Goal: Information Seeking & Learning: Find specific fact

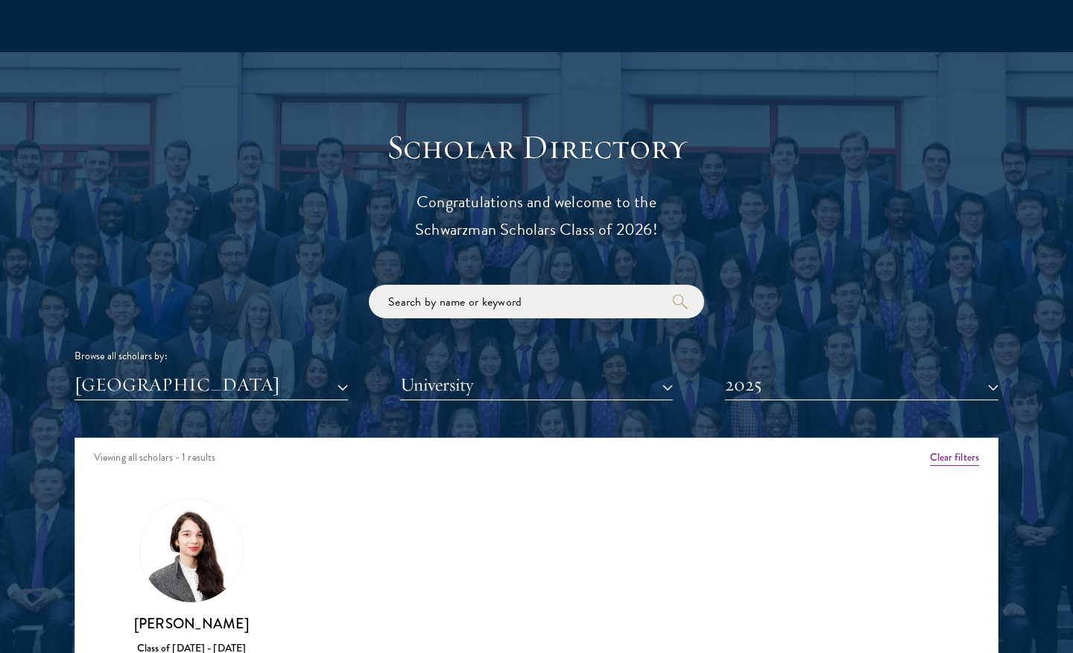
scroll to position [1542, 0]
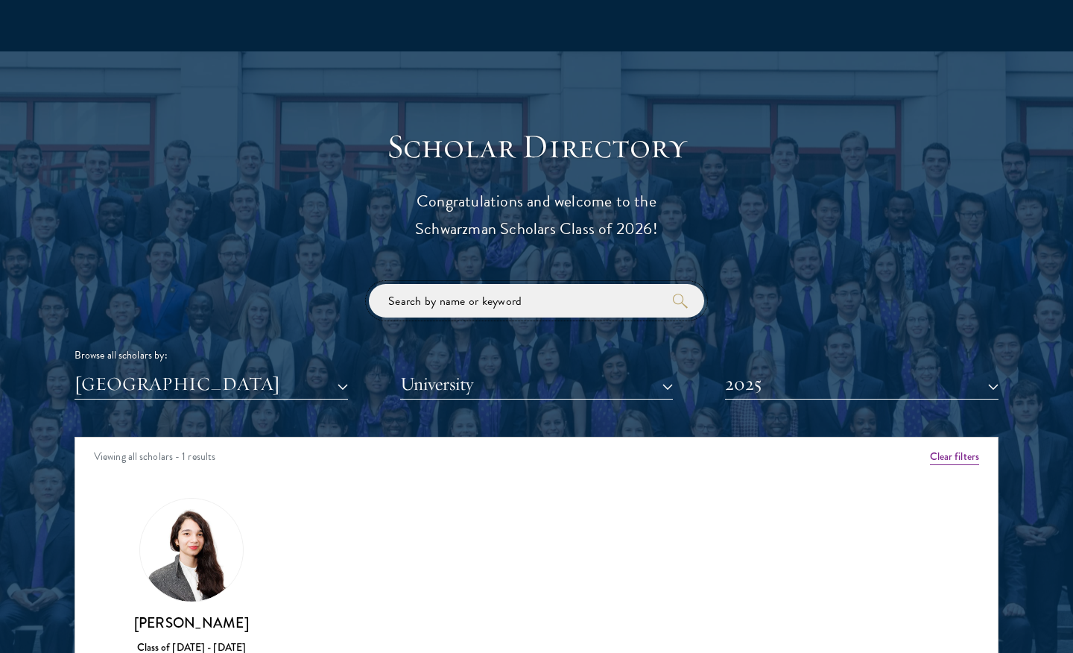
click at [414, 294] on input "search" at bounding box center [536, 301] width 335 height 34
click at [320, 394] on button "[GEOGRAPHIC_DATA]" at bounding box center [212, 384] width 274 height 31
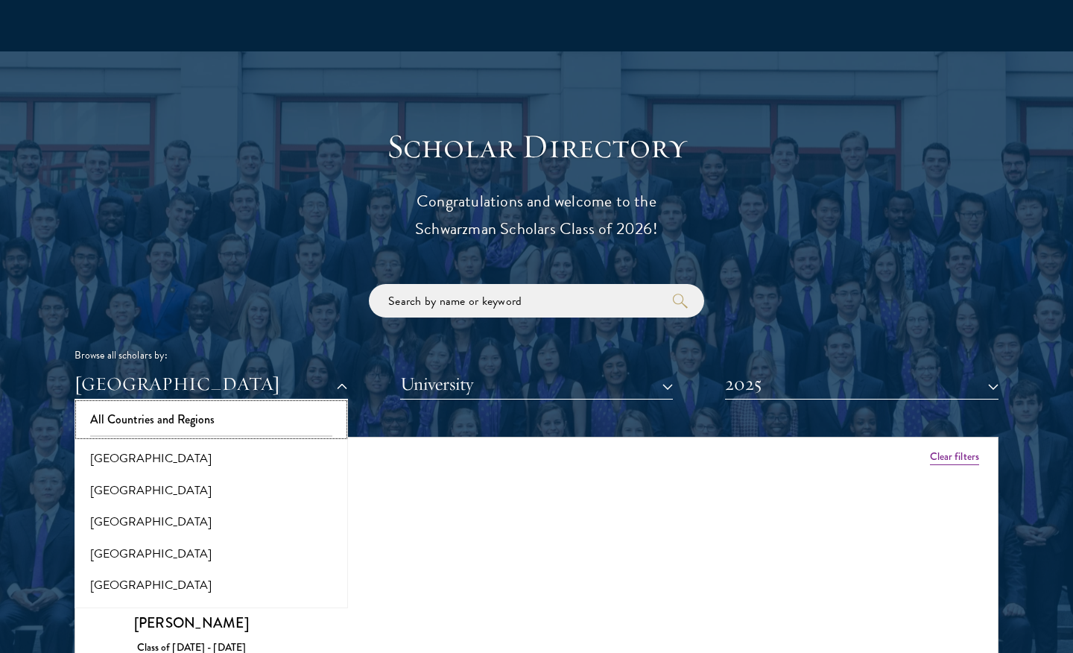
click at [315, 417] on button "All Countries and Regions" at bounding box center [211, 419] width 265 height 31
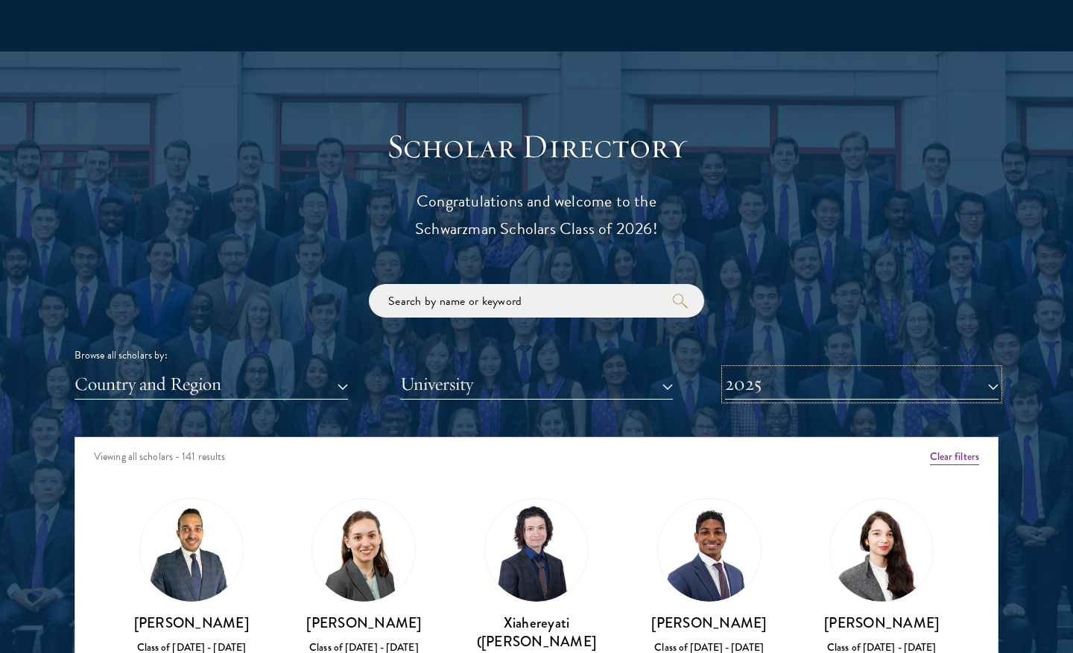
click at [736, 382] on button "2025" at bounding box center [862, 384] width 274 height 31
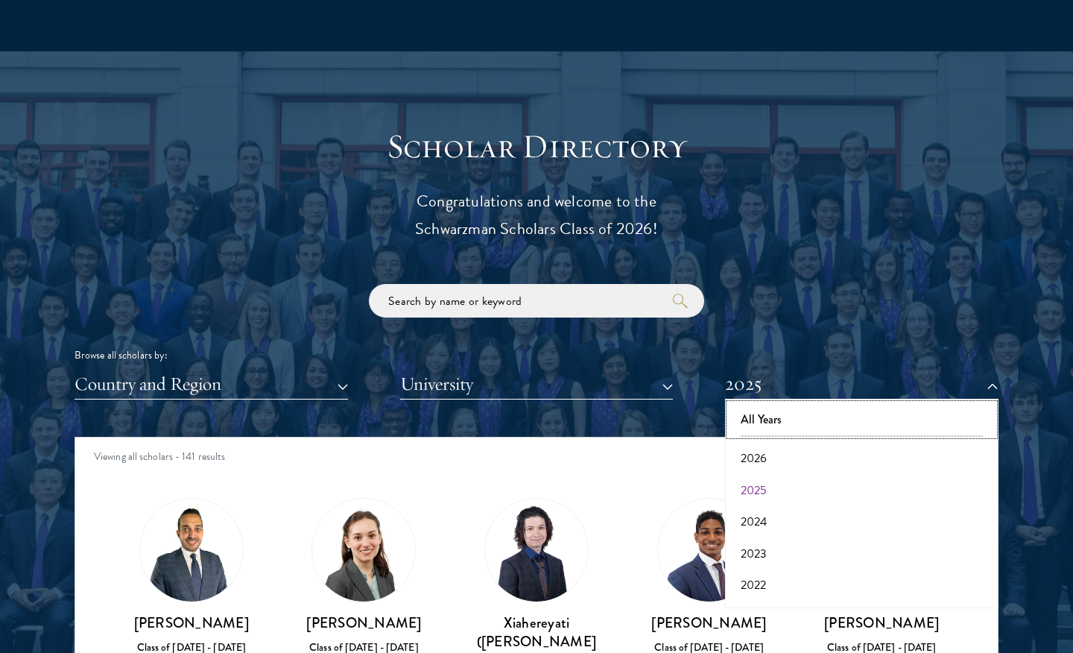
drag, startPoint x: 764, startPoint y: 411, endPoint x: 748, endPoint y: 411, distance: 16.4
click at [764, 411] on button "All Years" at bounding box center [862, 419] width 265 height 31
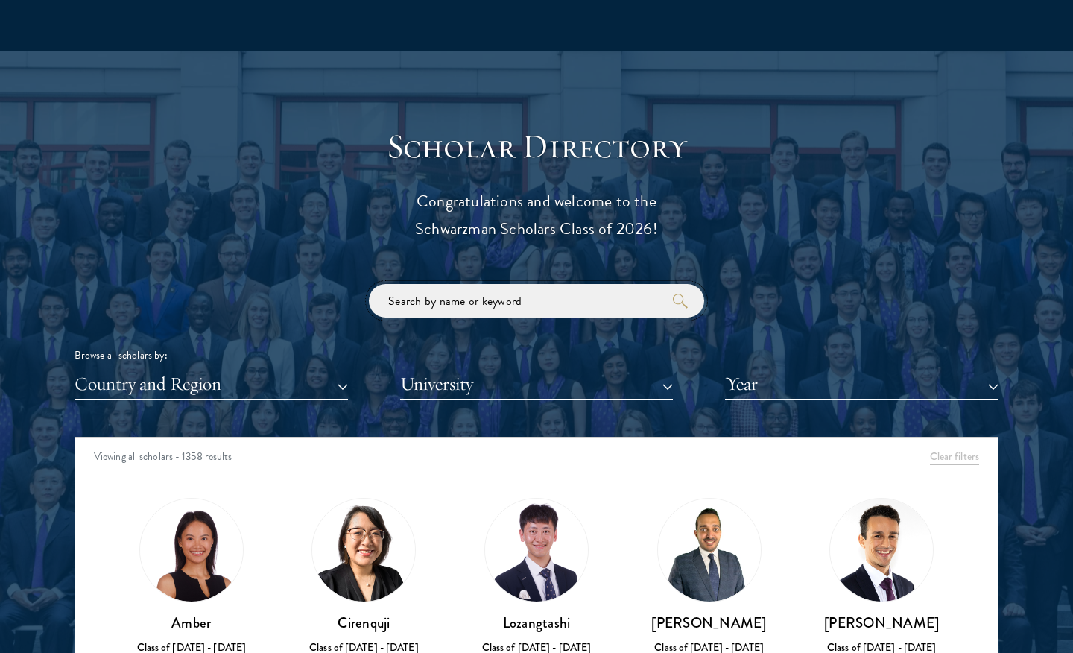
click at [533, 301] on input "search" at bounding box center [536, 301] width 335 height 34
paste input "[PERSON_NAME]"
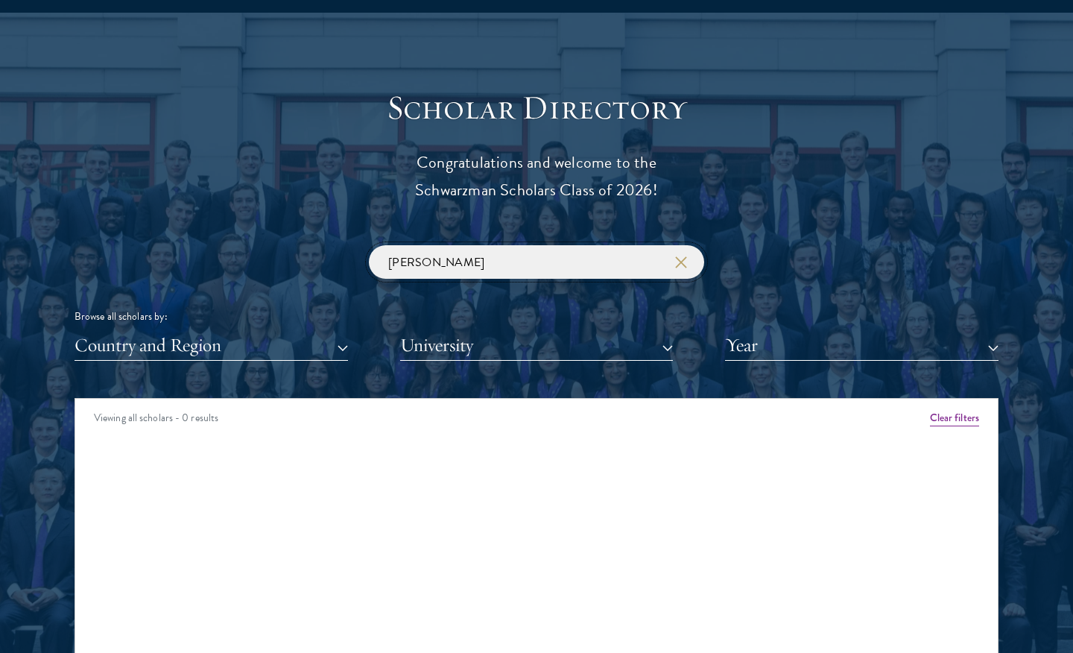
scroll to position [1581, 0]
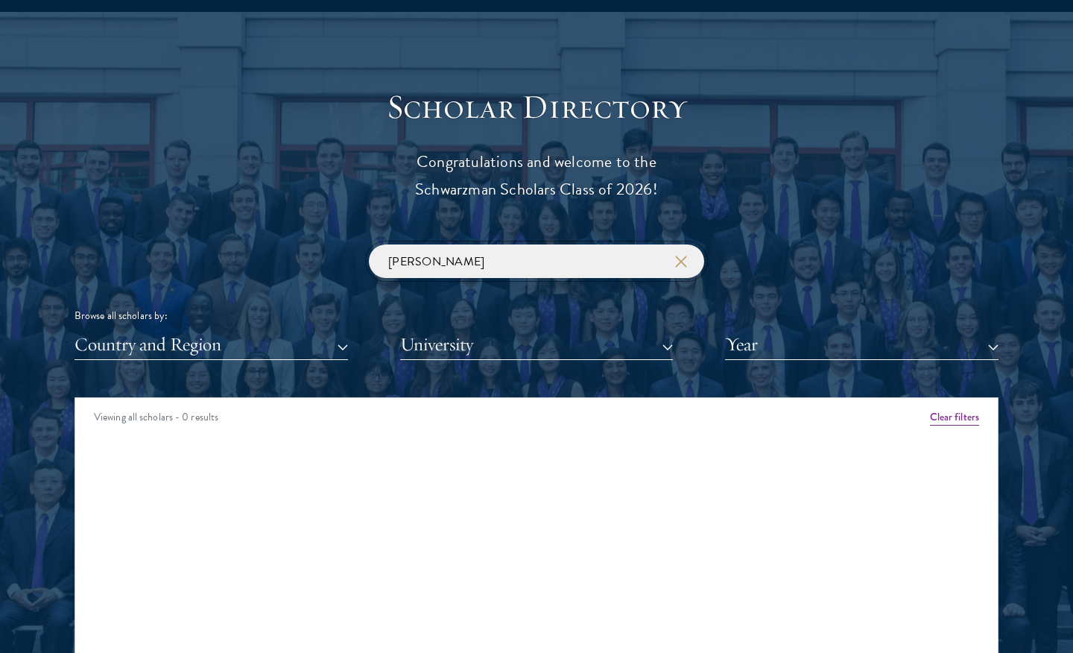
type input "[PERSON_NAME]"
click at [678, 262] on icon "button" at bounding box center [681, 262] width 12 height 12
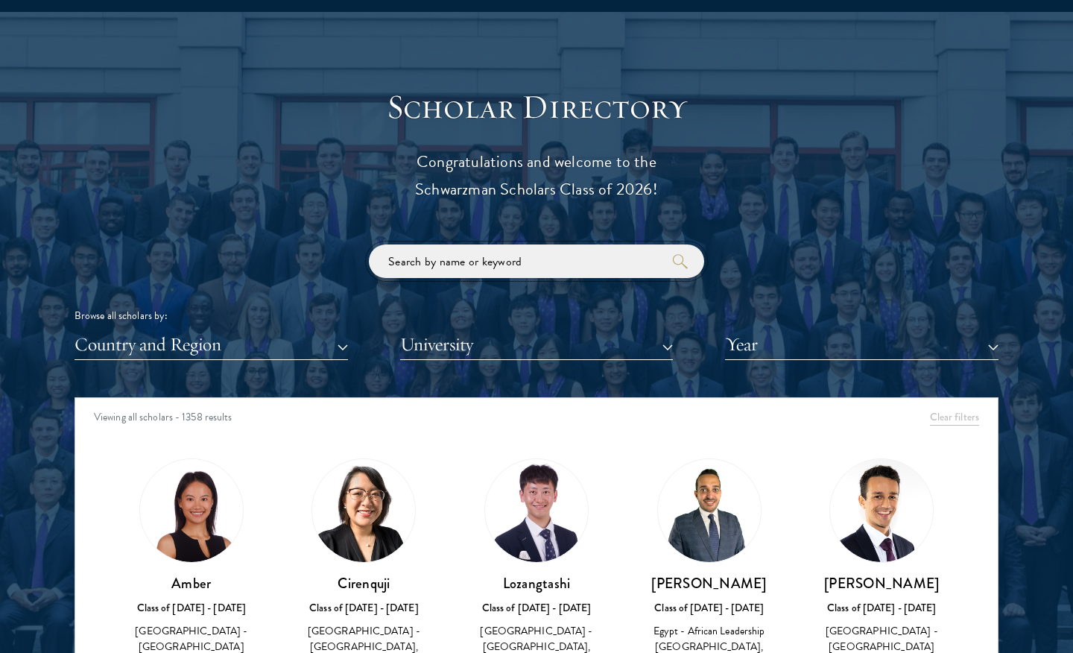
click at [615, 265] on input "search" at bounding box center [536, 261] width 335 height 34
paste input "Sautelle"
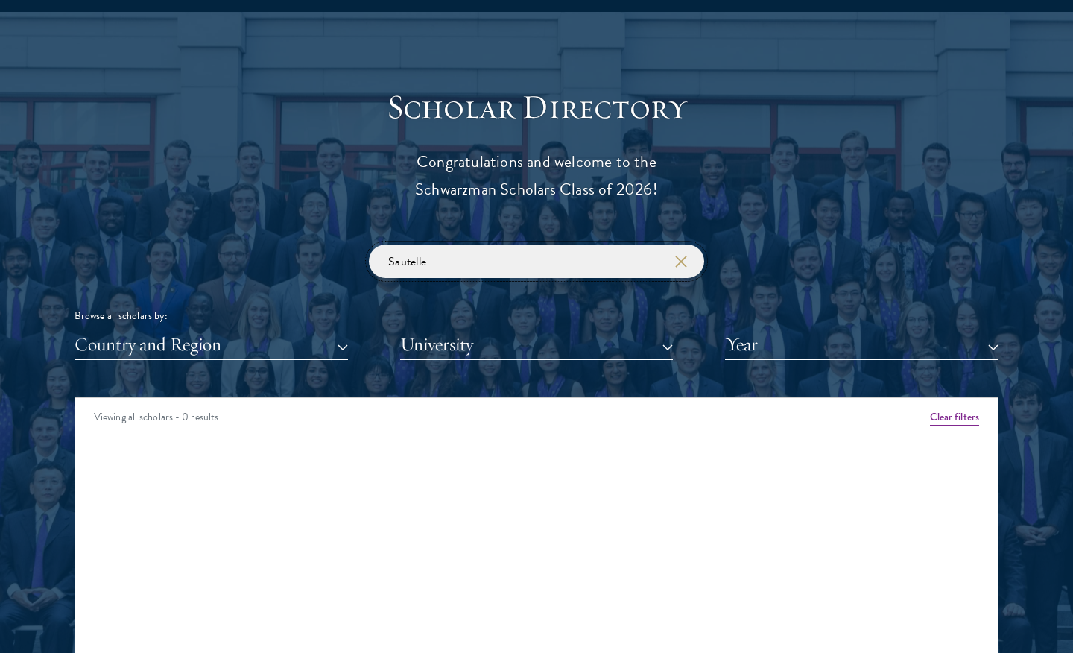
type input "Sautelle"
drag, startPoint x: 678, startPoint y: 262, endPoint x: 584, endPoint y: 262, distance: 94.7
click at [678, 262] on icon "button" at bounding box center [681, 262] width 12 height 12
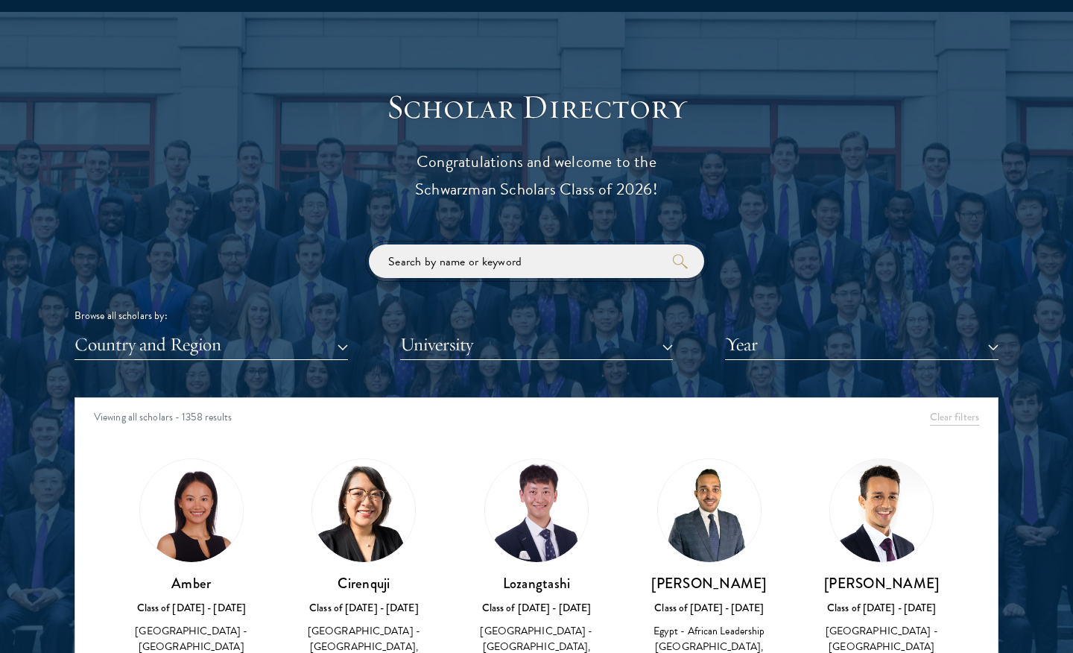
click at [580, 260] on input "search" at bounding box center [536, 261] width 335 height 34
type input "[PERSON_NAME]"
click button "submit" at bounding box center [0, 0] width 0 height 0
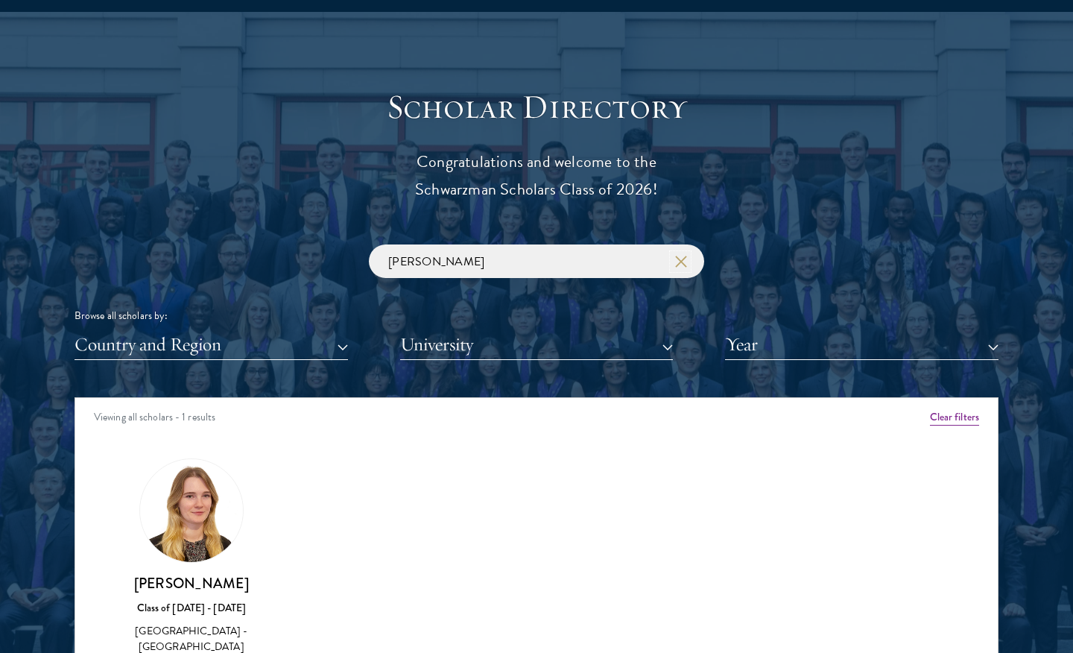
click at [680, 265] on icon "button" at bounding box center [681, 262] width 12 height 12
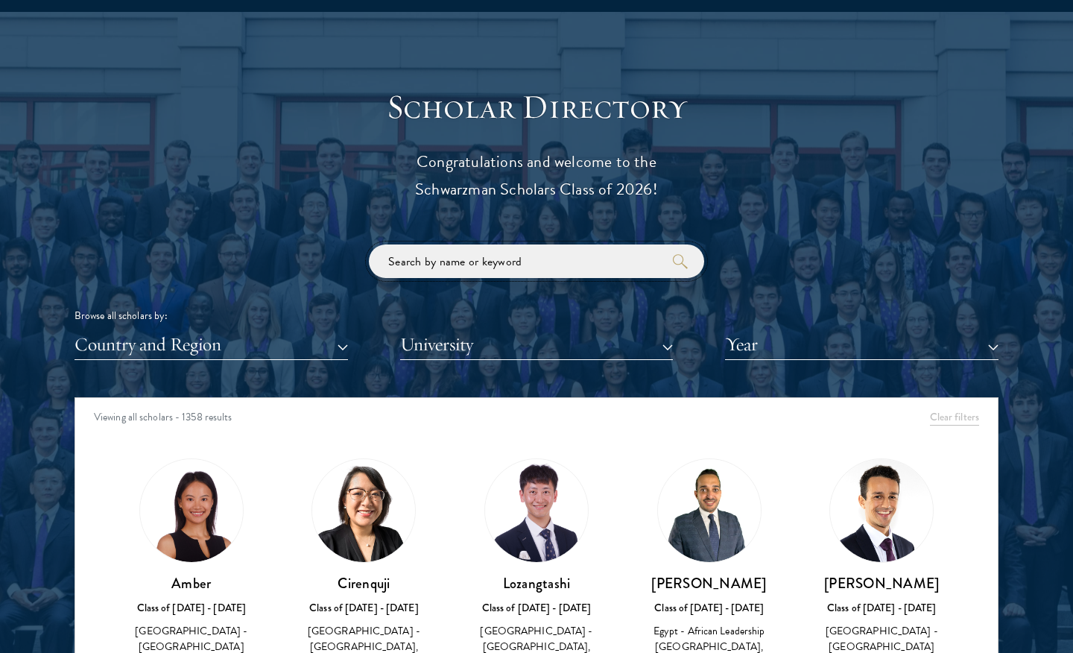
click at [618, 250] on input "search" at bounding box center [536, 261] width 335 height 34
click button "submit" at bounding box center [0, 0] width 0 height 0
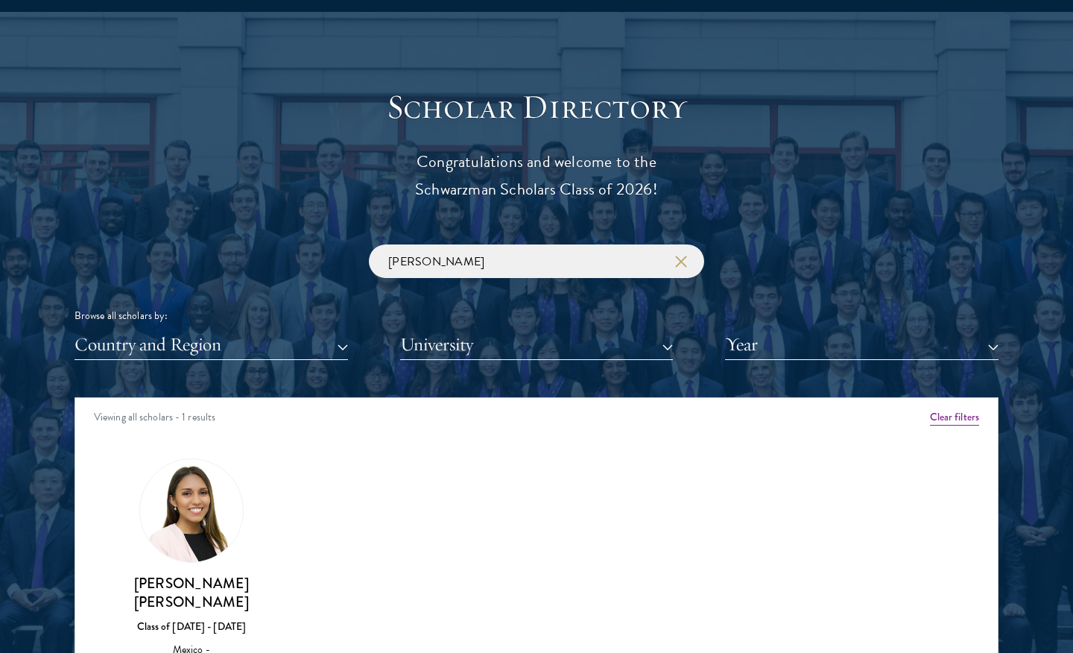
click at [200, 22] on div at bounding box center [536, 465] width 1073 height 907
click at [423, 262] on input "[PERSON_NAME]" at bounding box center [536, 261] width 335 height 34
click button "submit" at bounding box center [0, 0] width 0 height 0
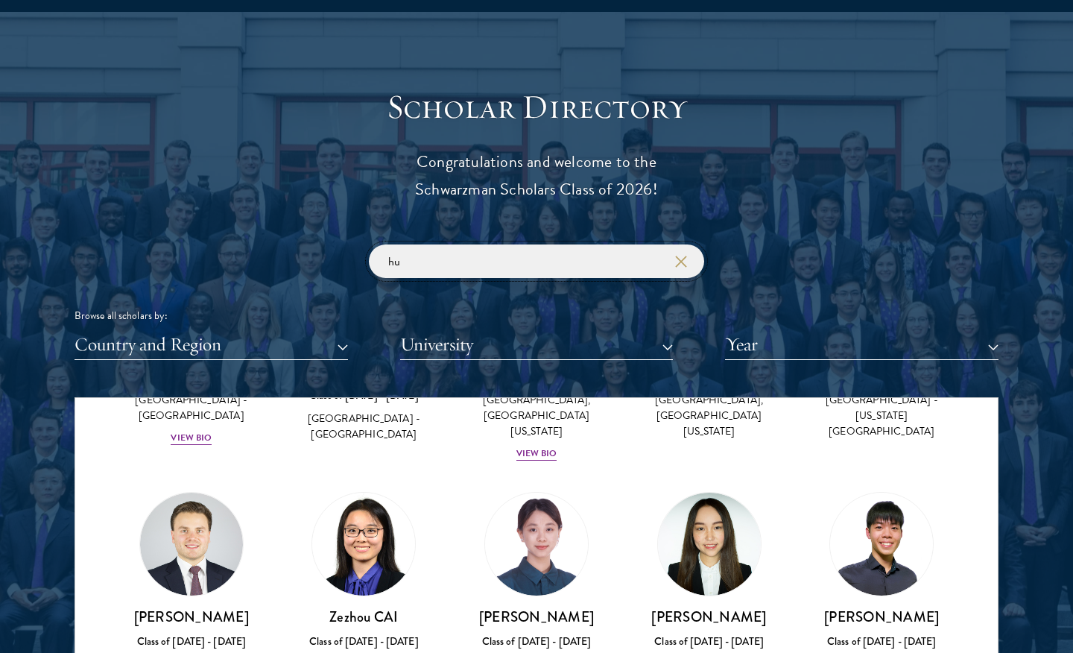
scroll to position [255, 0]
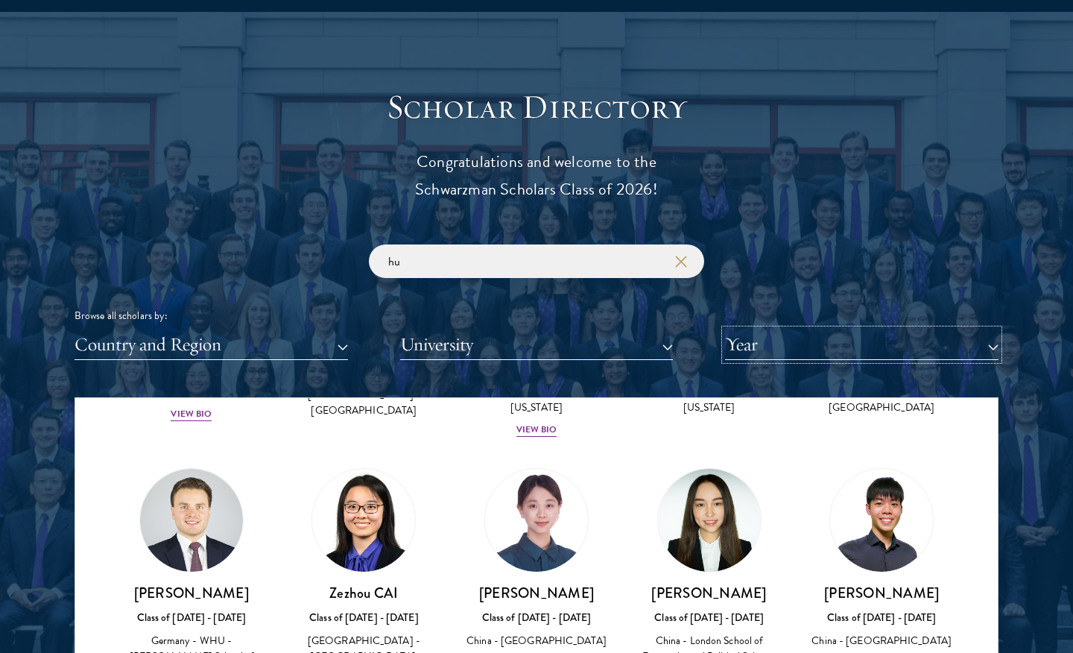
click at [742, 343] on button "Year" at bounding box center [862, 344] width 274 height 31
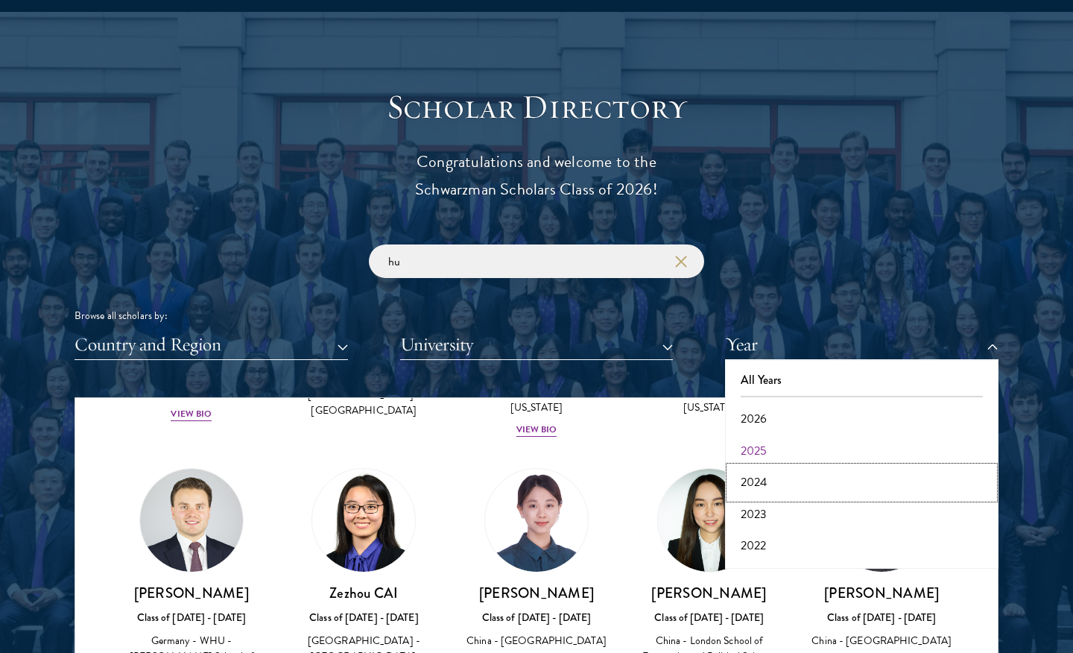
click at [756, 489] on button "2024" at bounding box center [862, 482] width 265 height 31
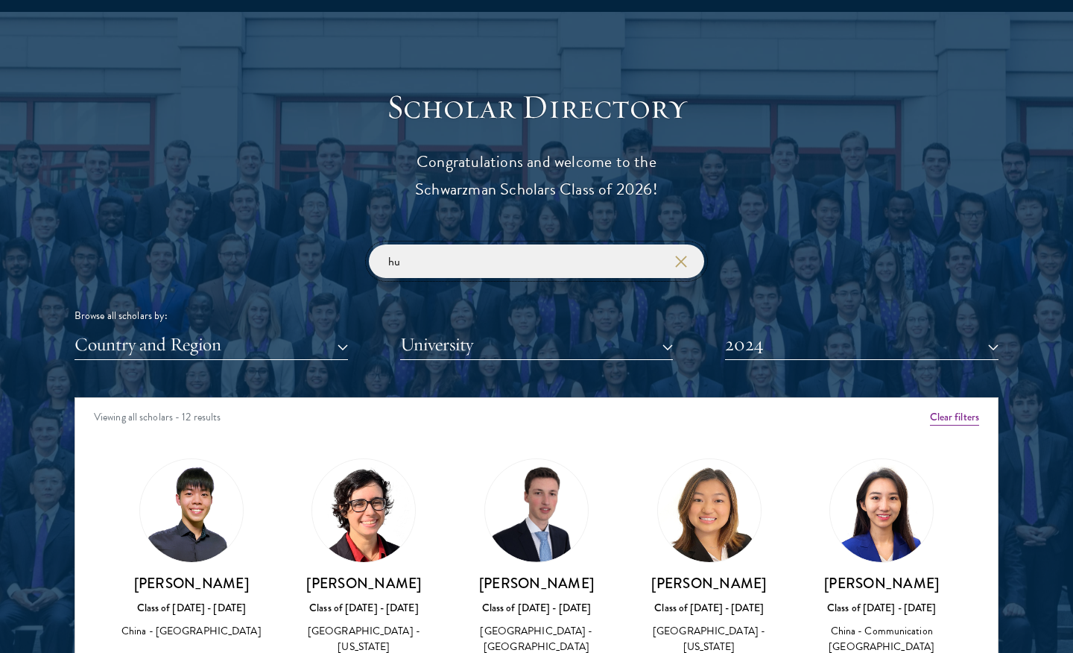
click at [419, 258] on input "hu" at bounding box center [536, 261] width 335 height 34
type input "h"
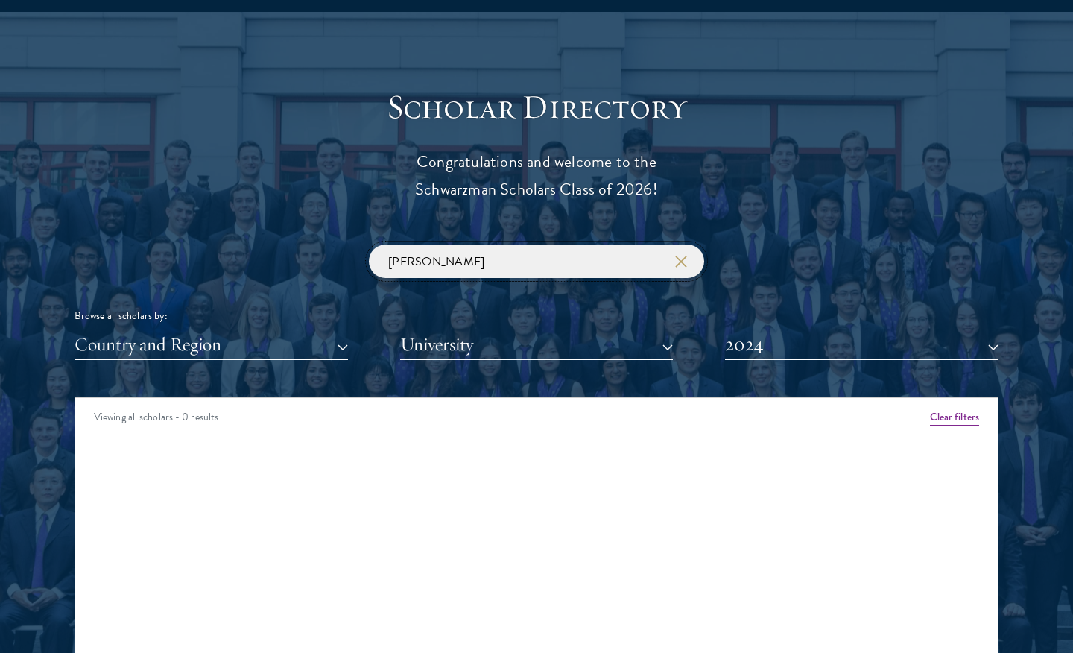
type input "[PERSON_NAME]"
click at [763, 341] on button "2024" at bounding box center [862, 344] width 274 height 31
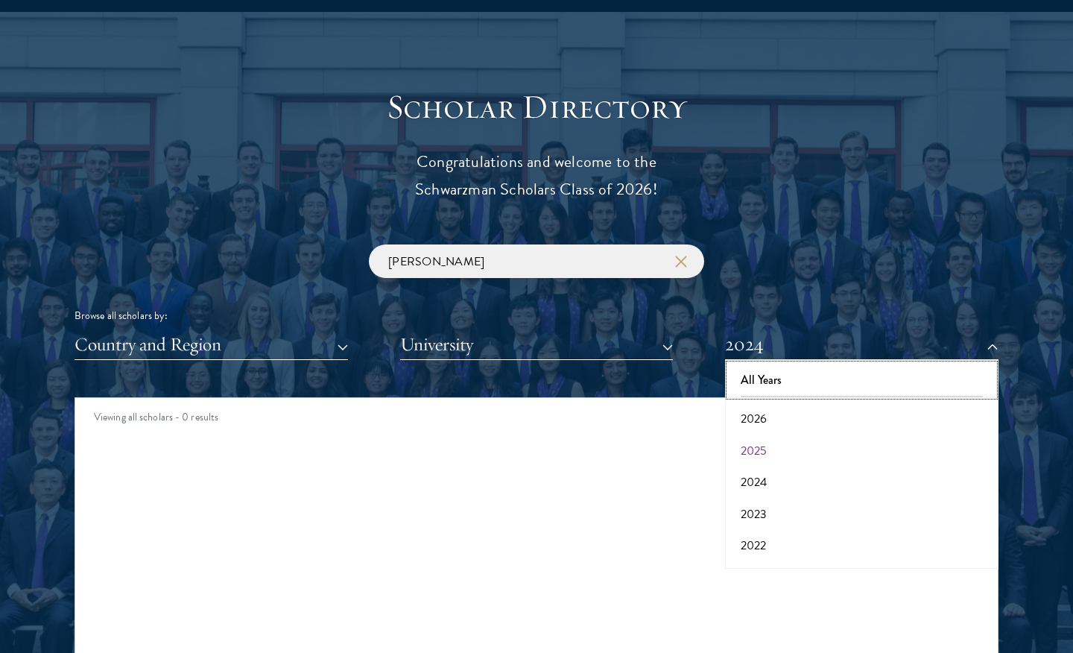
click at [763, 370] on button "All Years" at bounding box center [862, 379] width 265 height 31
